Goal: Transaction & Acquisition: Purchase product/service

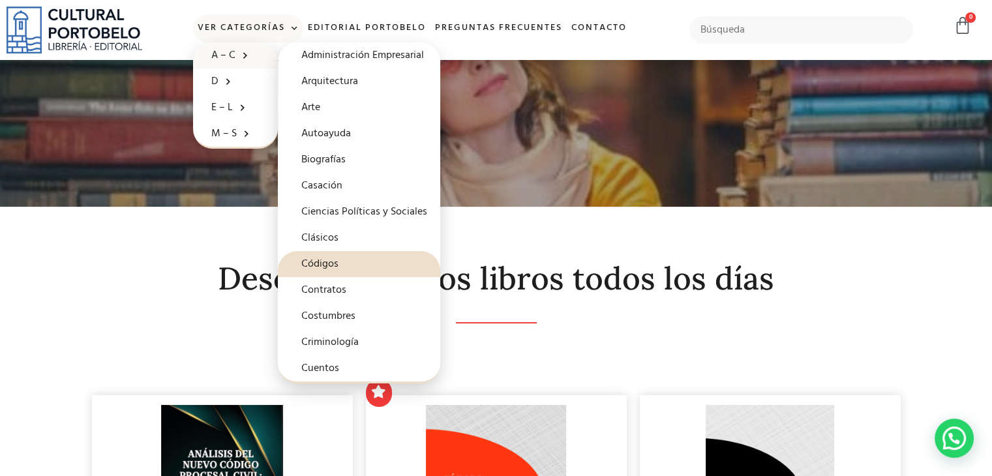
click at [320, 264] on link "Códigos" at bounding box center [359, 264] width 162 height 26
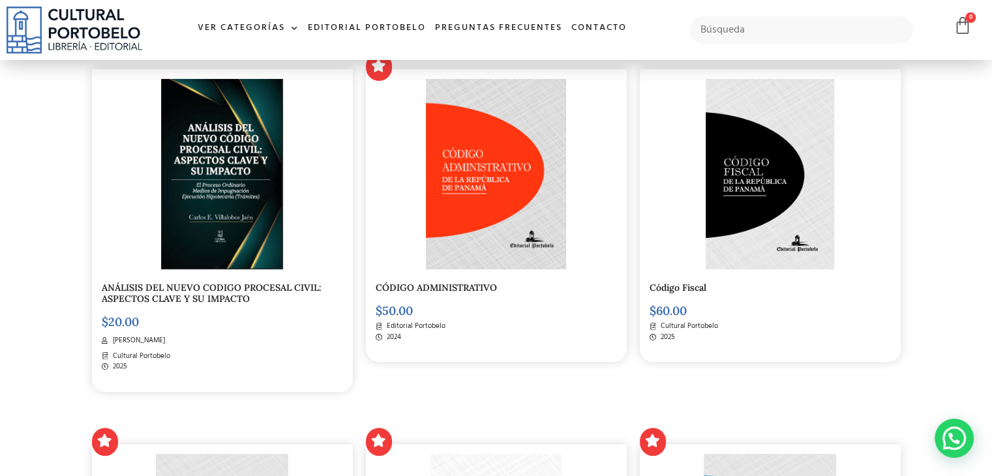
scroll to position [323, 0]
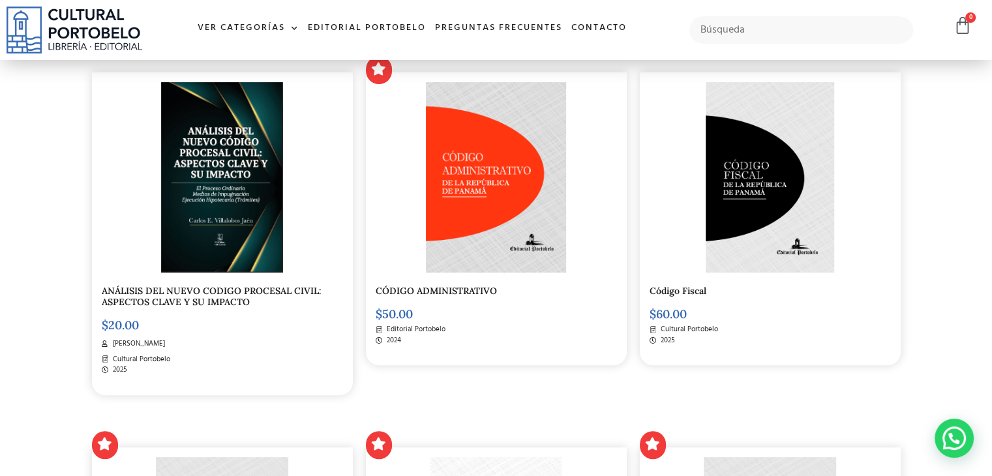
drag, startPoint x: 665, startPoint y: 313, endPoint x: 771, endPoint y: 371, distance: 120.6
click at [772, 371] on div "Código Fiscal $ 60.00 Cultural Portobelo 2025" at bounding box center [771, 214] width 274 height 375
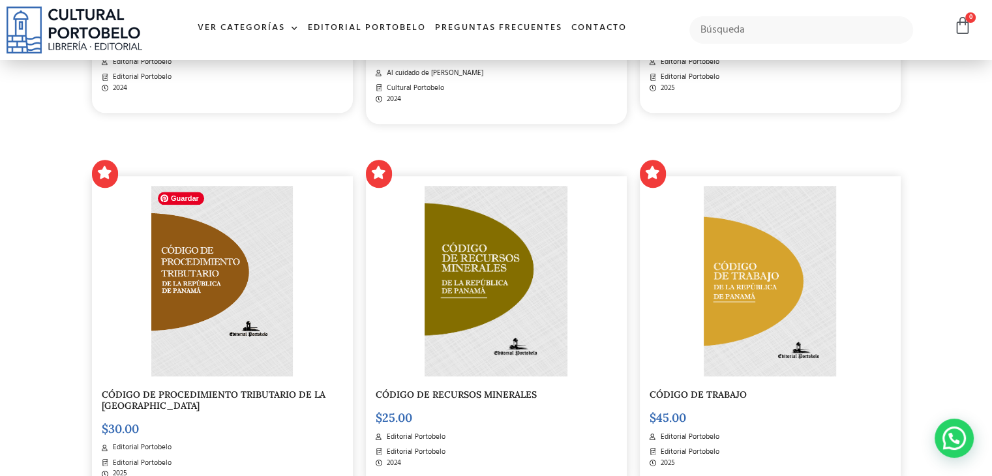
scroll to position [1432, 0]
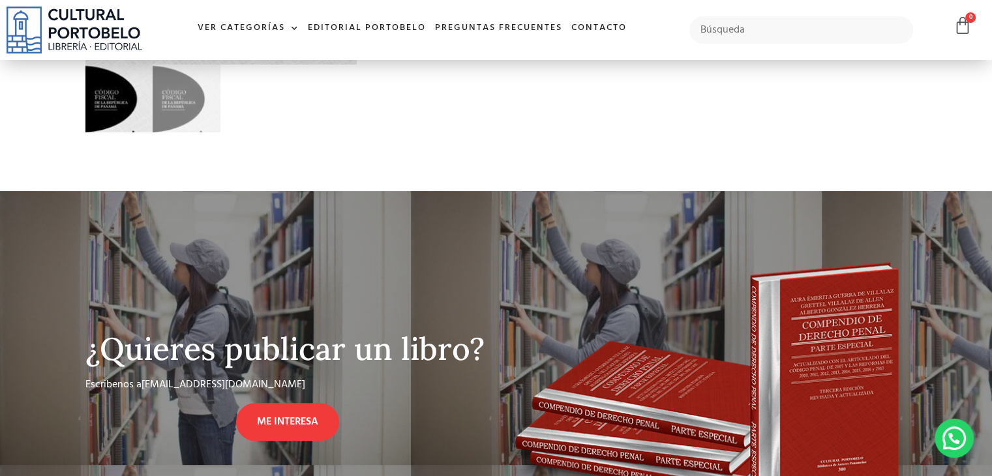
scroll to position [261, 0]
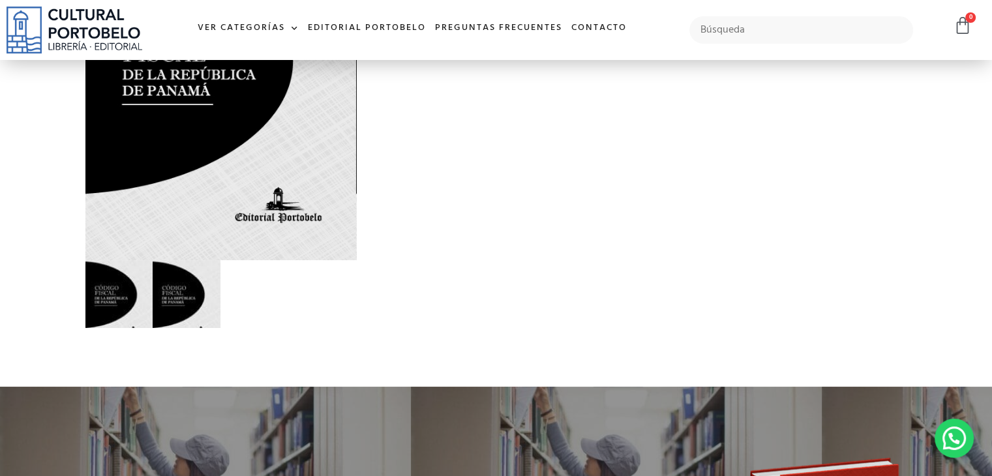
click at [181, 315] on img at bounding box center [187, 294] width 68 height 68
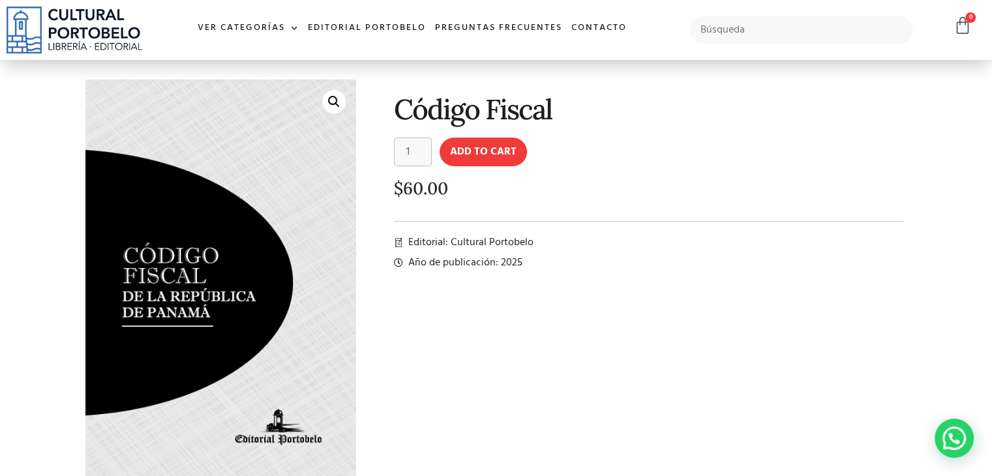
scroll to position [0, 0]
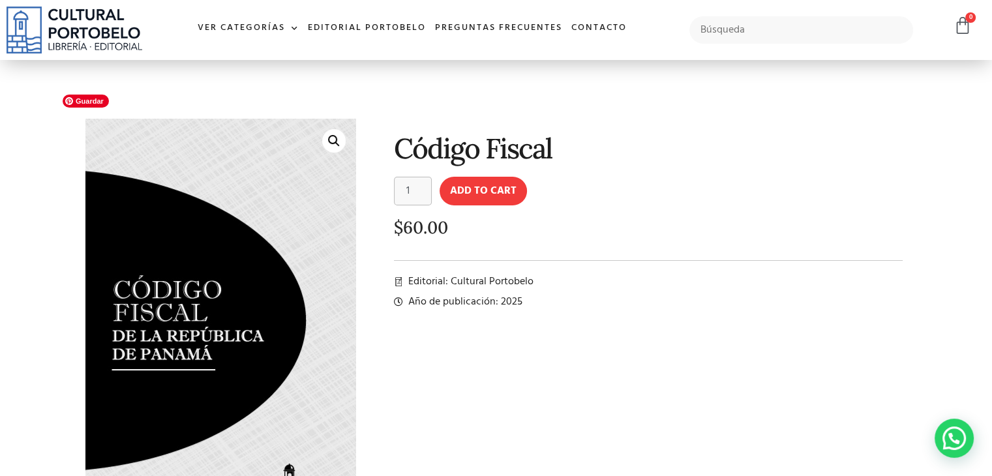
click at [197, 333] on img at bounding box center [223, 318] width 307 height 457
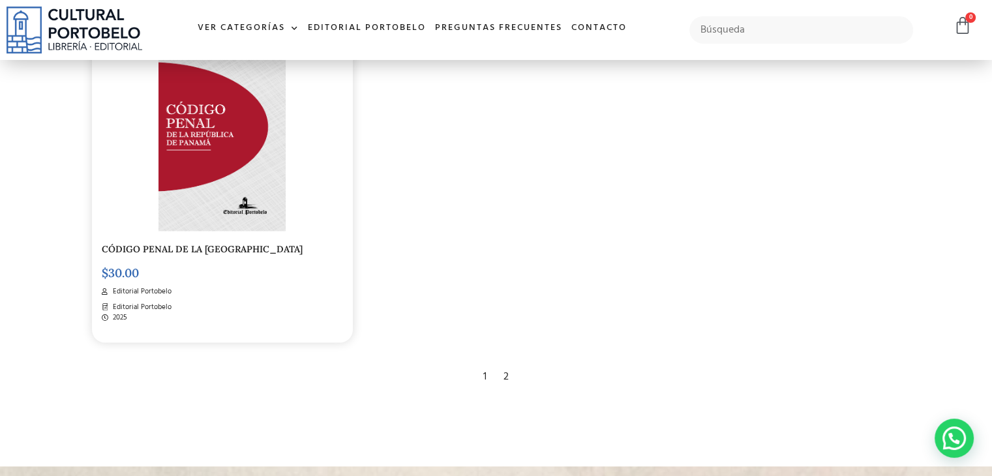
scroll to position [2149, 0]
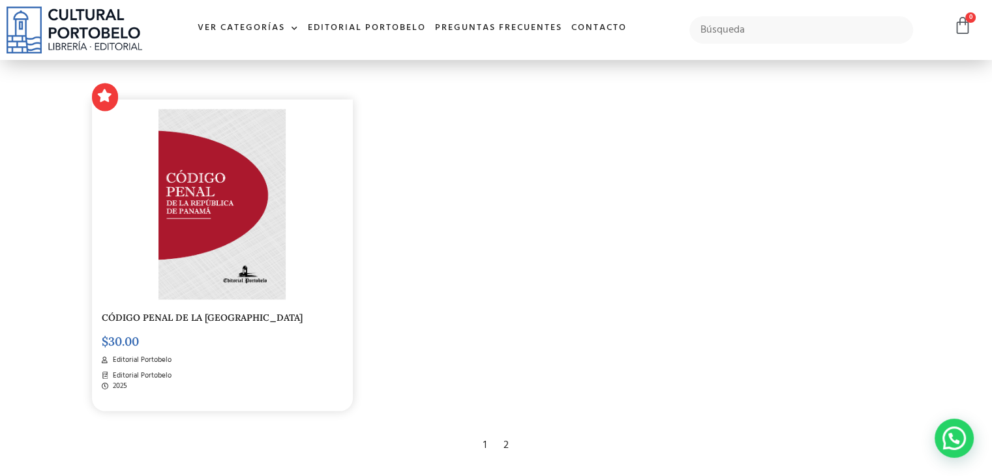
click at [509, 446] on div "2" at bounding box center [506, 445] width 18 height 29
click at [509, 445] on div "2" at bounding box center [506, 445] width 18 height 29
